Goal: Find specific page/section: Find specific page/section

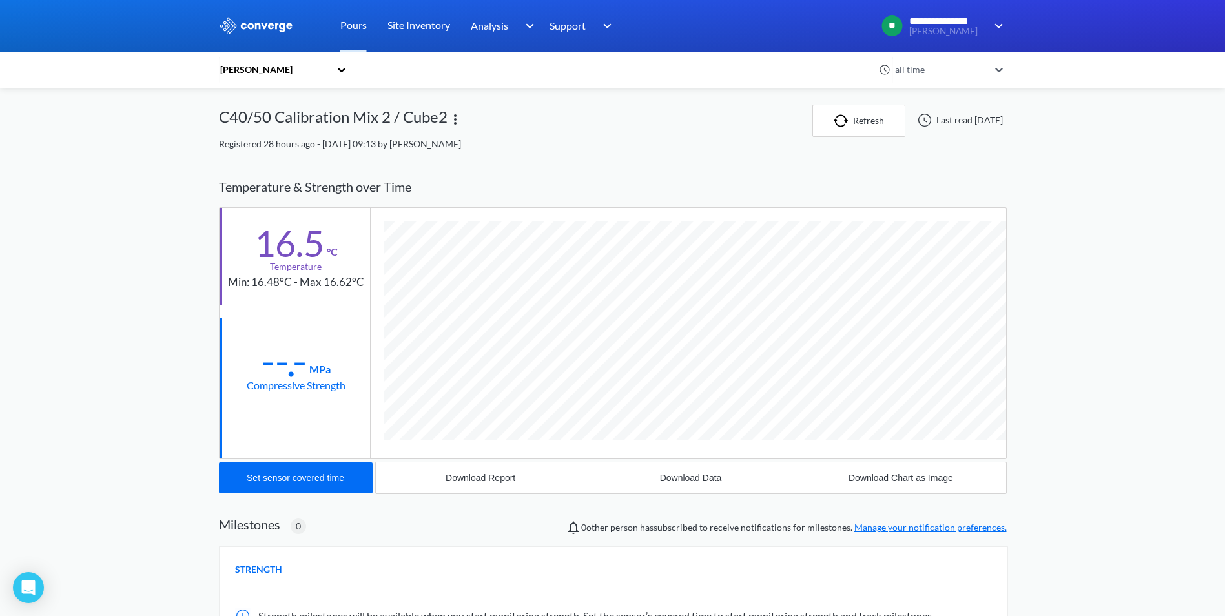
scroll to position [682, 788]
click at [335, 76] on div "[PERSON_NAME]" at bounding box center [277, 70] width 116 height 30
click at [247, 136] on div "[PERSON_NAME]" at bounding box center [283, 129] width 129 height 25
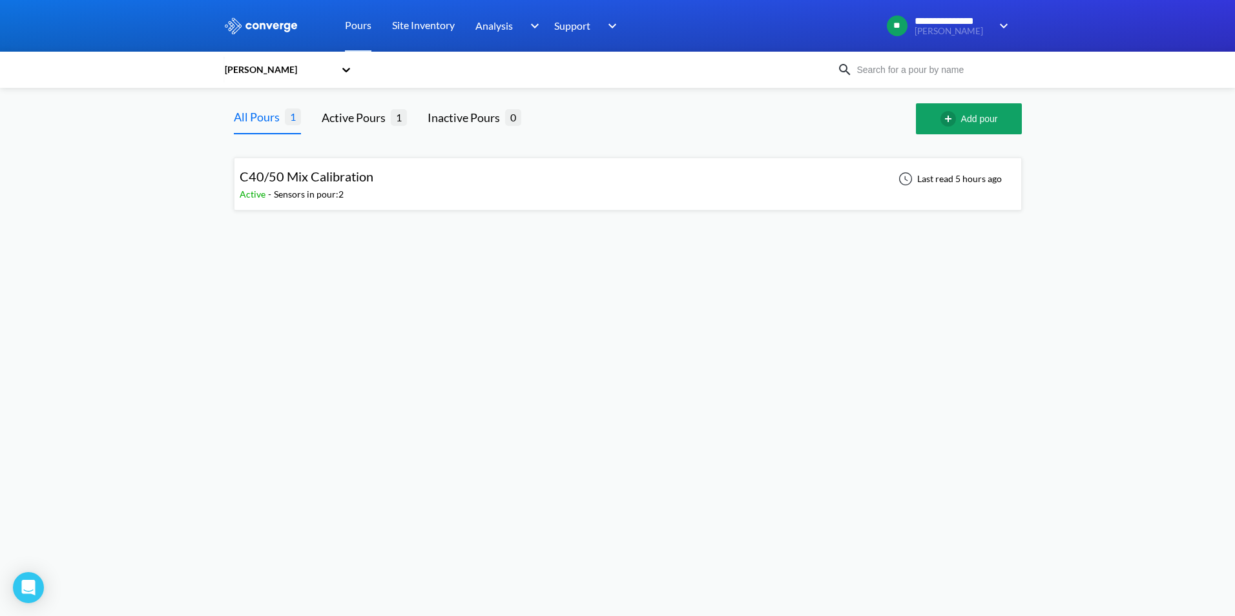
click at [311, 180] on span "C40/50 Mix Calibration" at bounding box center [307, 176] width 134 height 15
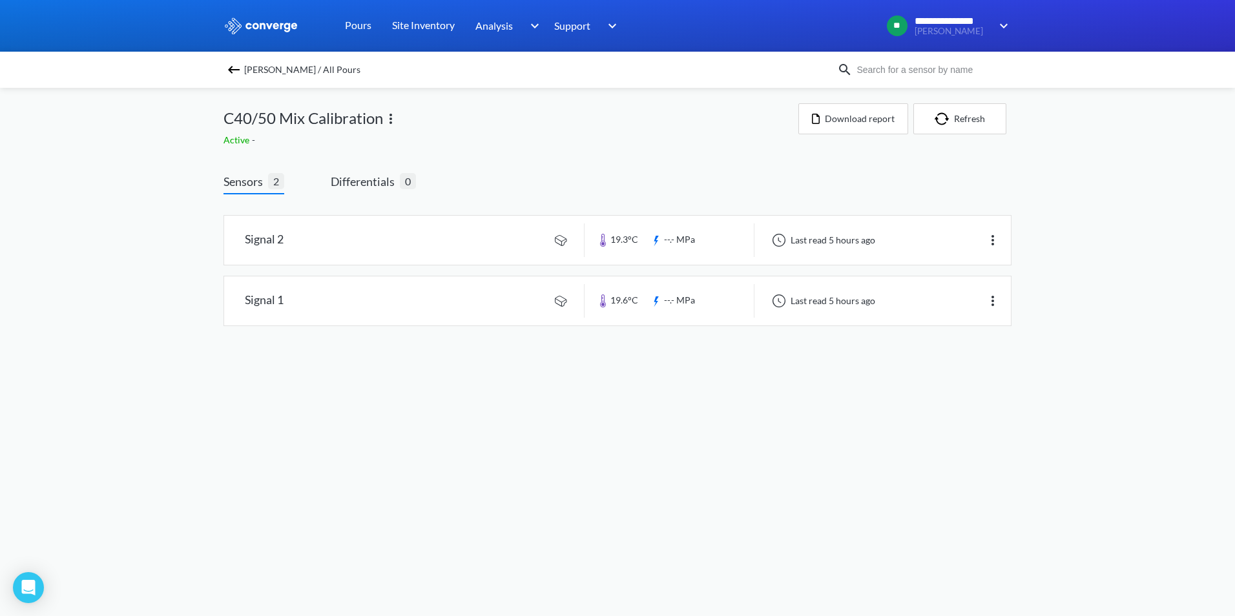
click at [224, 67] on div "[PERSON_NAME] / All Pours" at bounding box center [529, 70] width 613 height 18
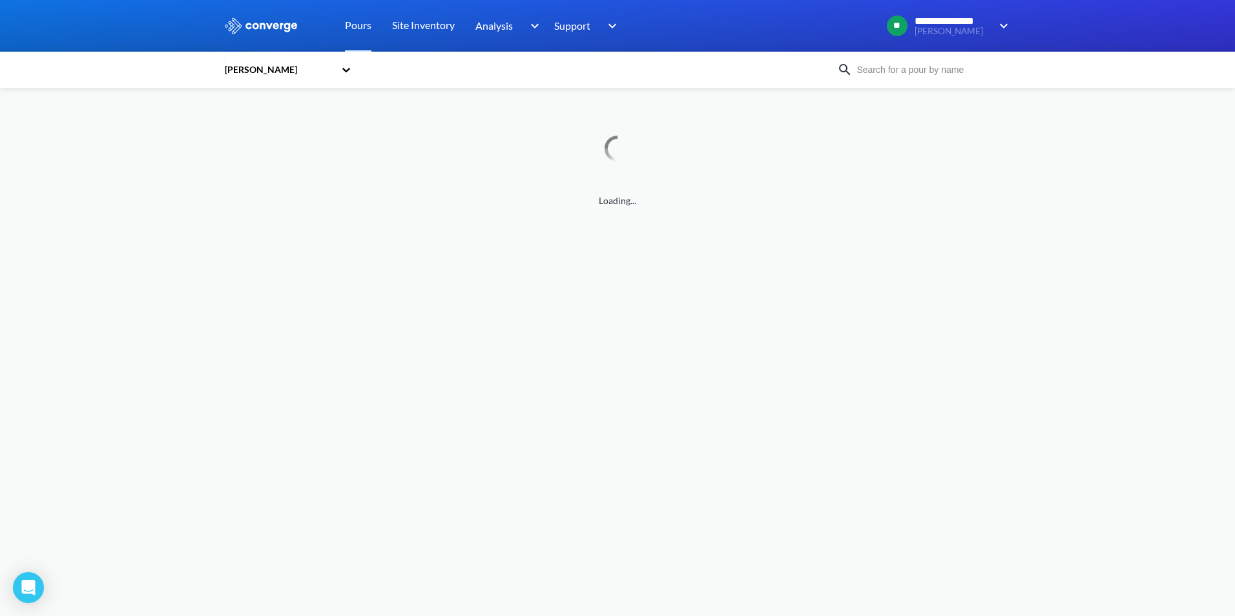
click at [417, 65] on div "[PERSON_NAME]" at bounding box center [529, 70] width 613 height 30
click at [335, 69] on div "[PERSON_NAME]" at bounding box center [281, 70] width 116 height 30
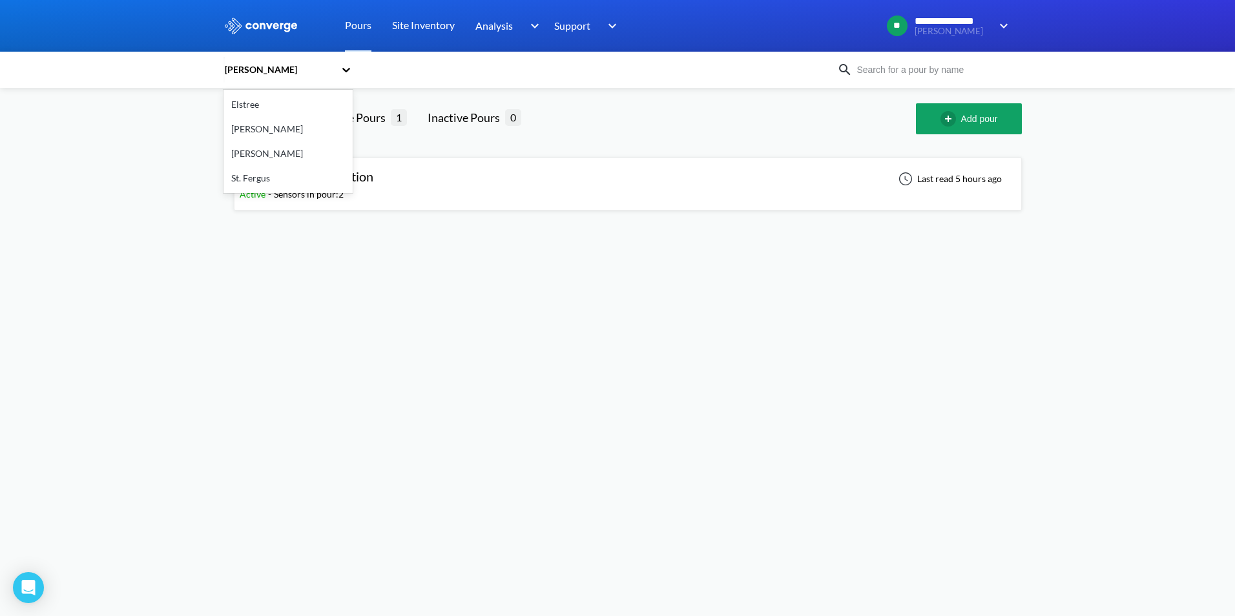
click at [256, 156] on div "[PERSON_NAME]" at bounding box center [287, 153] width 129 height 25
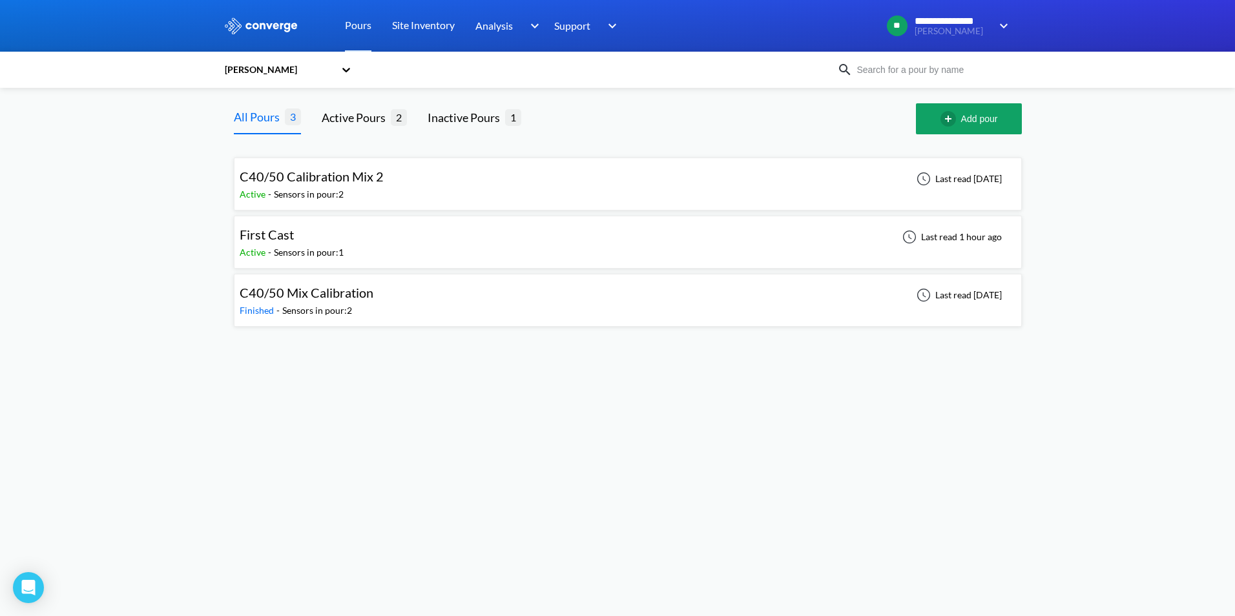
click at [362, 177] on span "C40/50 Calibration Mix 2" at bounding box center [312, 176] width 144 height 15
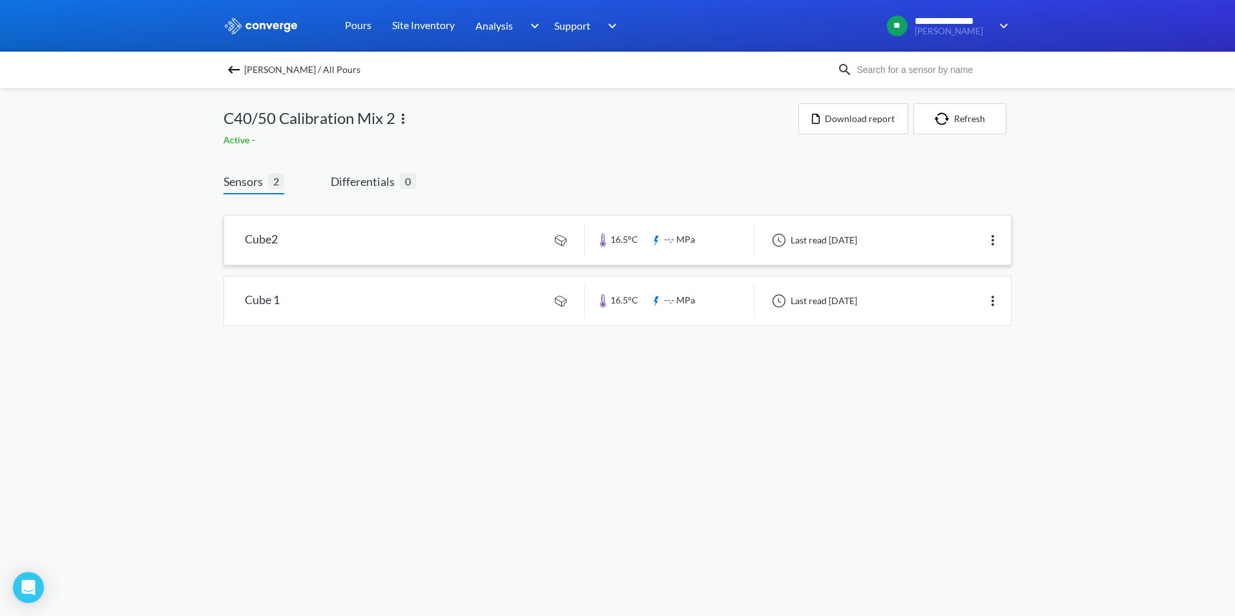
click at [686, 235] on link at bounding box center [617, 240] width 787 height 49
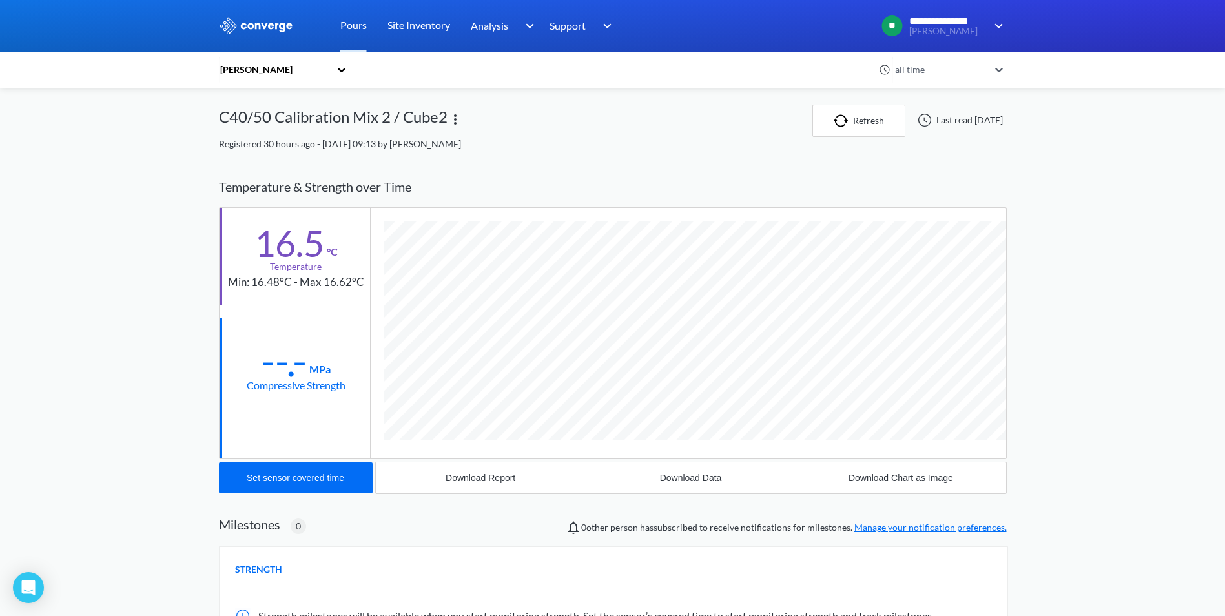
scroll to position [682, 788]
